Goal: Transaction & Acquisition: Obtain resource

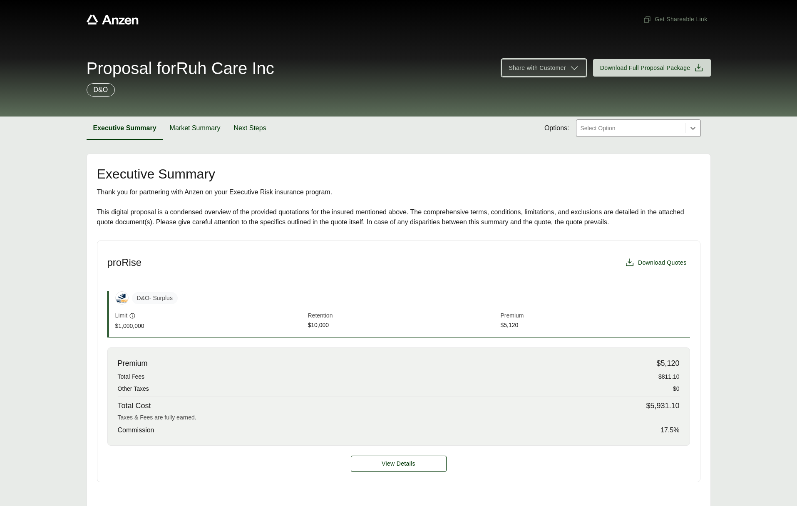
click at [547, 65] on span "Share with Customer" at bounding box center [536, 68] width 57 height 9
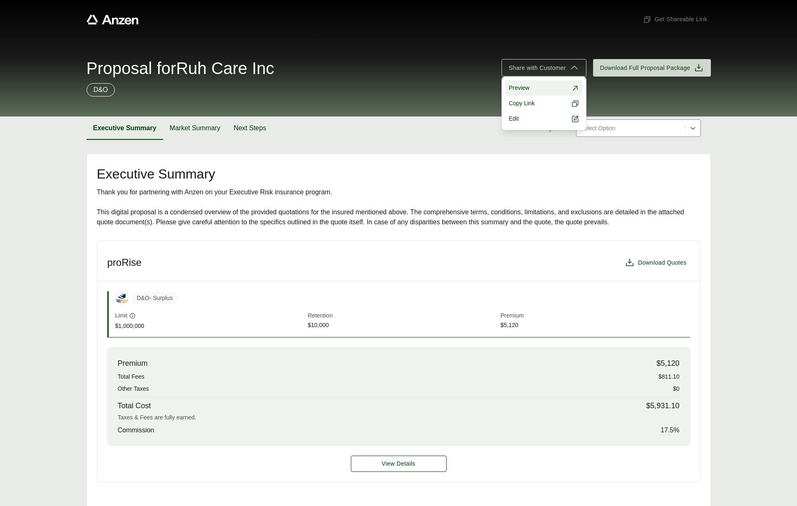
click at [540, 84] on link "Preview" at bounding box center [543, 87] width 77 height 15
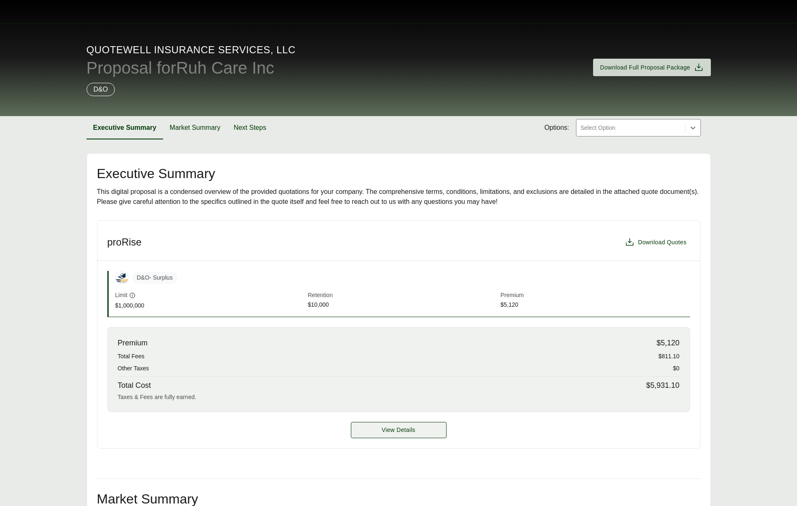
click at [394, 429] on span "View Details" at bounding box center [399, 430] width 34 height 9
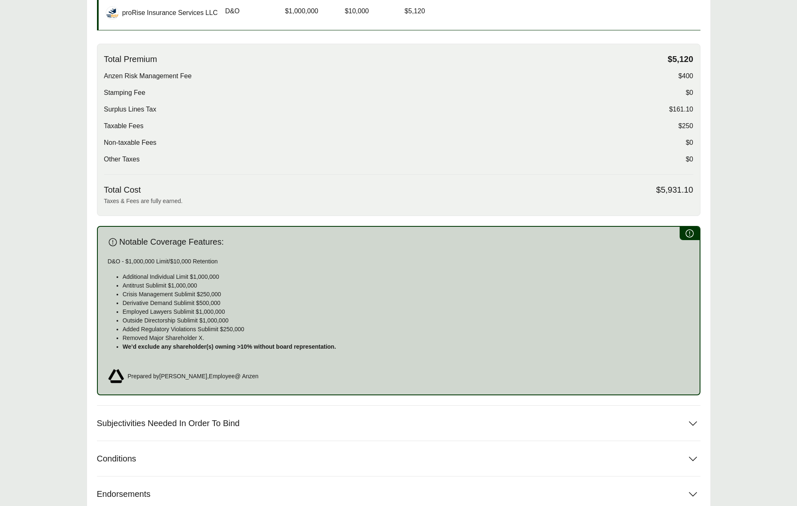
scroll to position [299, 0]
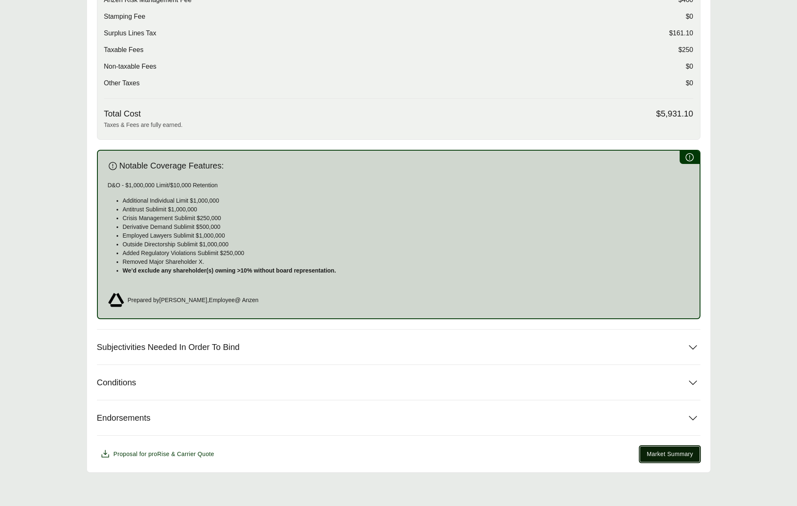
click at [686, 459] on button "Market Summary" at bounding box center [669, 454] width 60 height 16
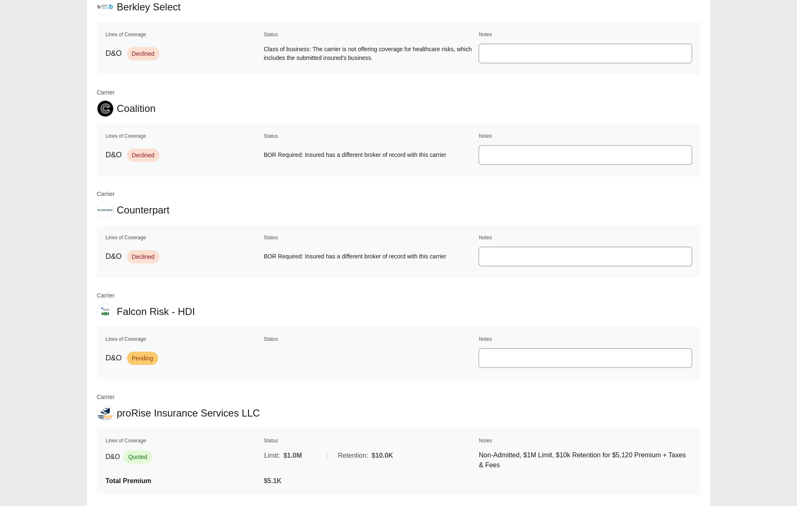
scroll to position [472, 0]
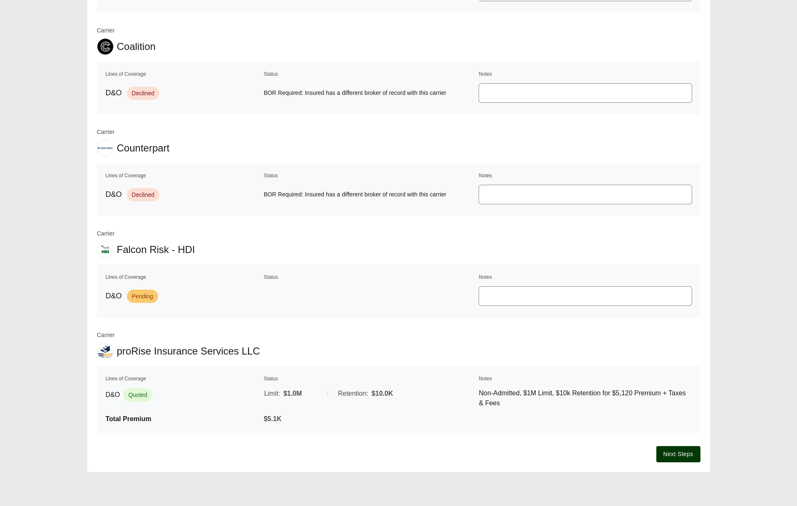
click at [514, 388] on p "Non-Admitted, $1M Limit, $10k Retention for $5,120 Premium + Taxes & Fees" at bounding box center [585, 398] width 213 height 20
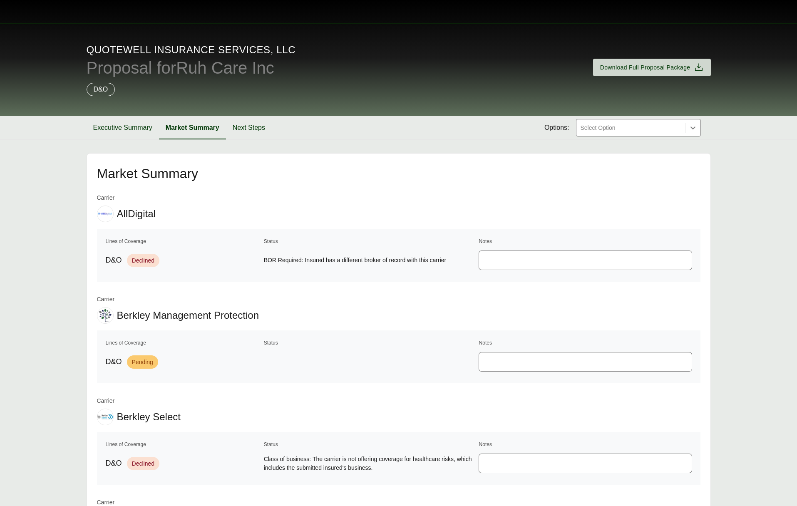
drag, startPoint x: 504, startPoint y: 154, endPoint x: 508, endPoint y: 141, distance: 13.0
click at [506, 148] on div "QuoteWell Insurance Services, LLC Proposal for Ruh Care Inc Download Full Propo…" at bounding box center [398, 489] width 797 height 978
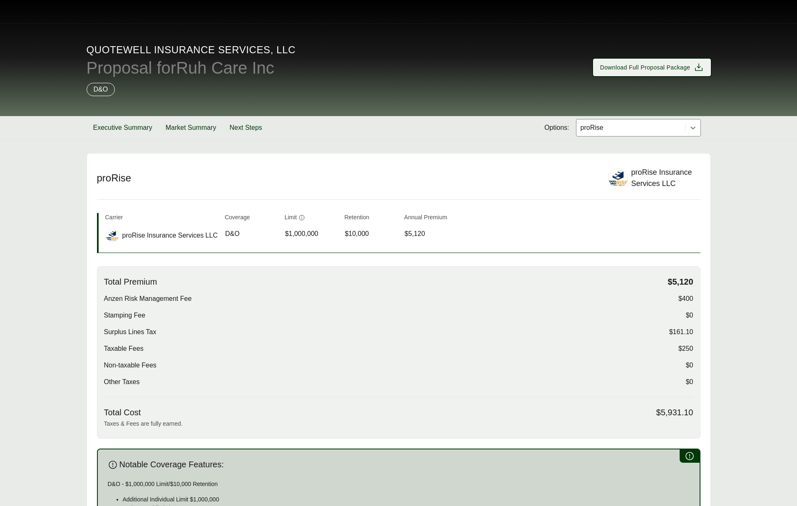
click at [664, 69] on span "Download Full Proposal Package" at bounding box center [645, 67] width 90 height 9
click at [130, 131] on button "Executive Summary" at bounding box center [123, 127] width 72 height 23
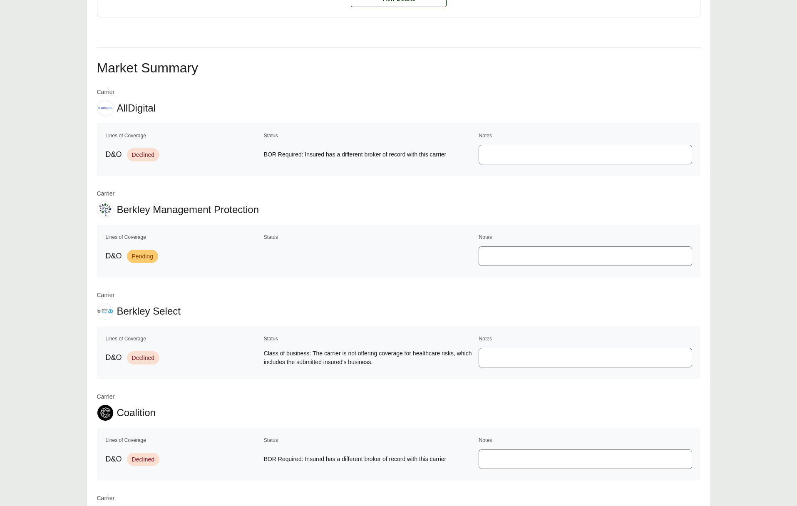
scroll to position [768, 0]
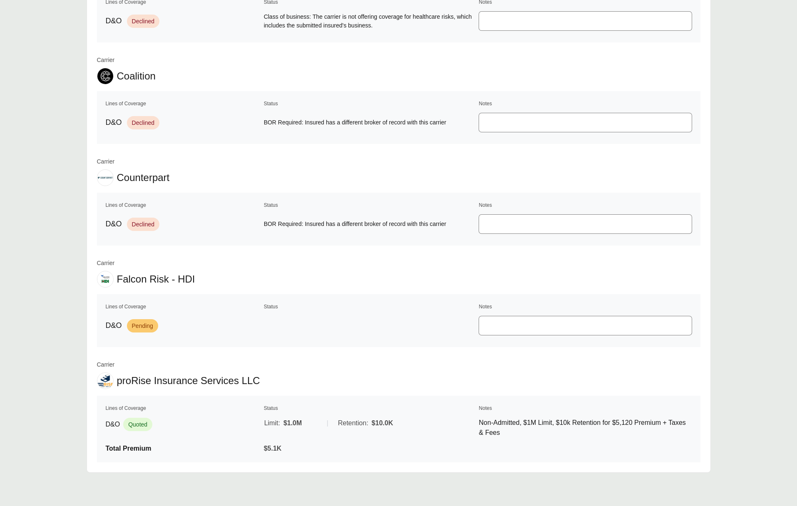
click at [206, 425] on div "D&O Quoted" at bounding box center [184, 424] width 156 height 13
click at [136, 429] on span "Quoted" at bounding box center [137, 424] width 29 height 13
drag, startPoint x: 145, startPoint y: 425, endPoint x: 216, endPoint y: 421, distance: 70.8
click at [146, 425] on span "Quoted" at bounding box center [137, 424] width 29 height 13
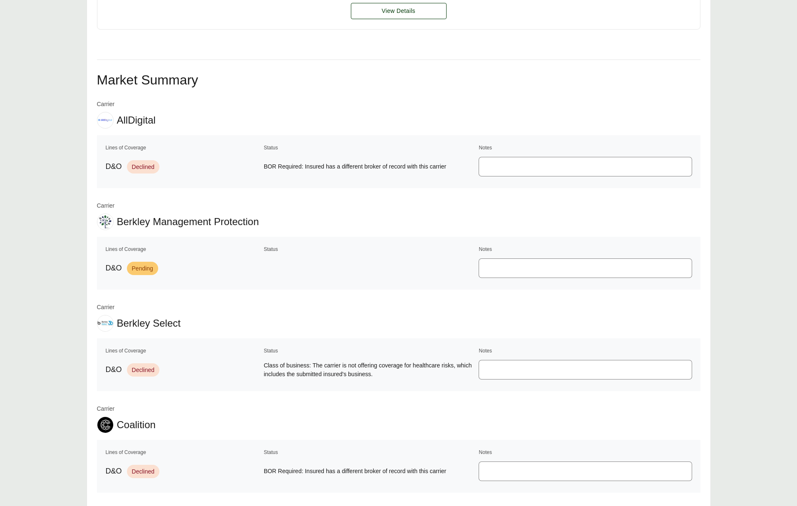
scroll to position [0, 0]
